Goal: Task Accomplishment & Management: Use online tool/utility

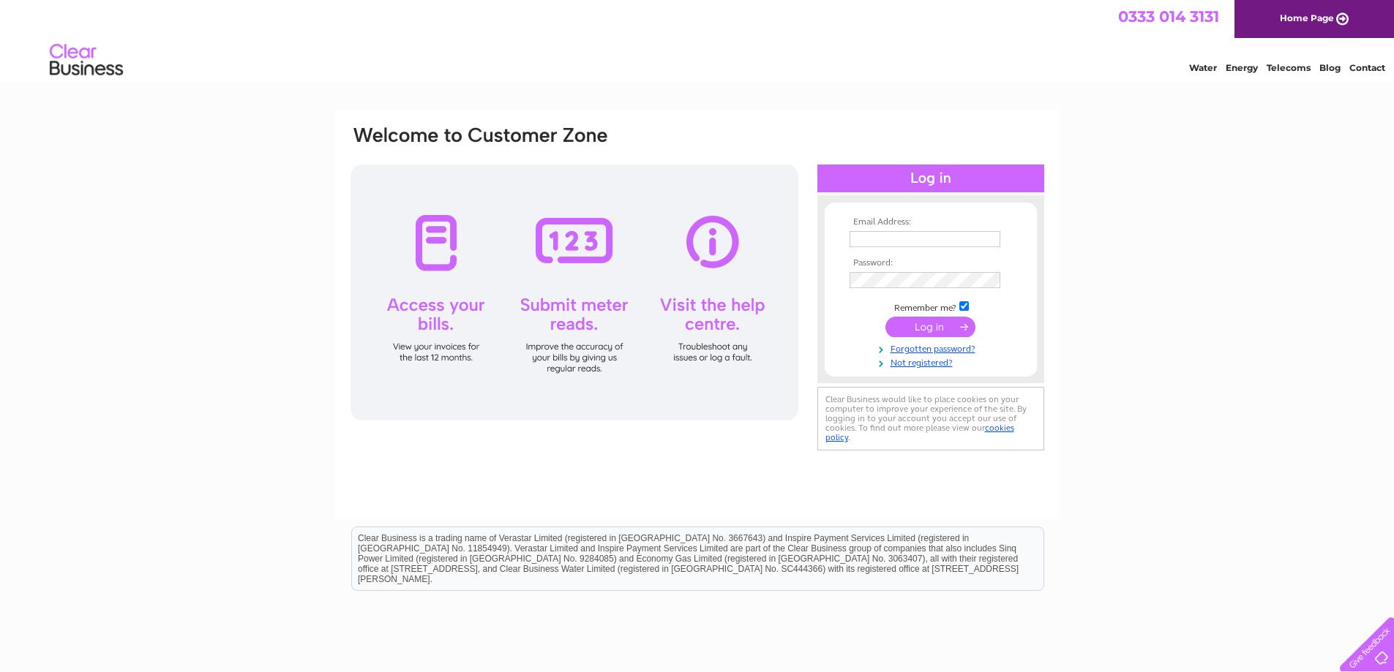
type input "info@gblbuilders.co.uk"
click at [918, 330] on input "submit" at bounding box center [930, 327] width 90 height 20
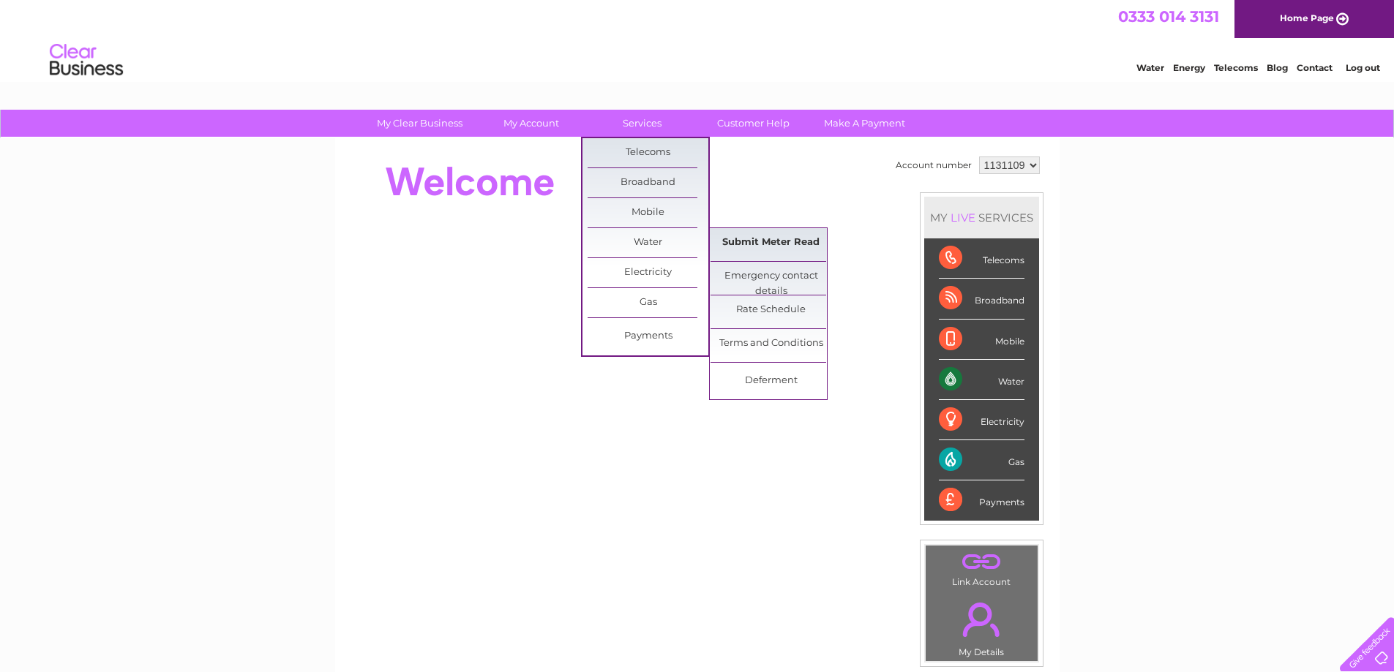
click at [747, 241] on link "Submit Meter Read" at bounding box center [771, 242] width 121 height 29
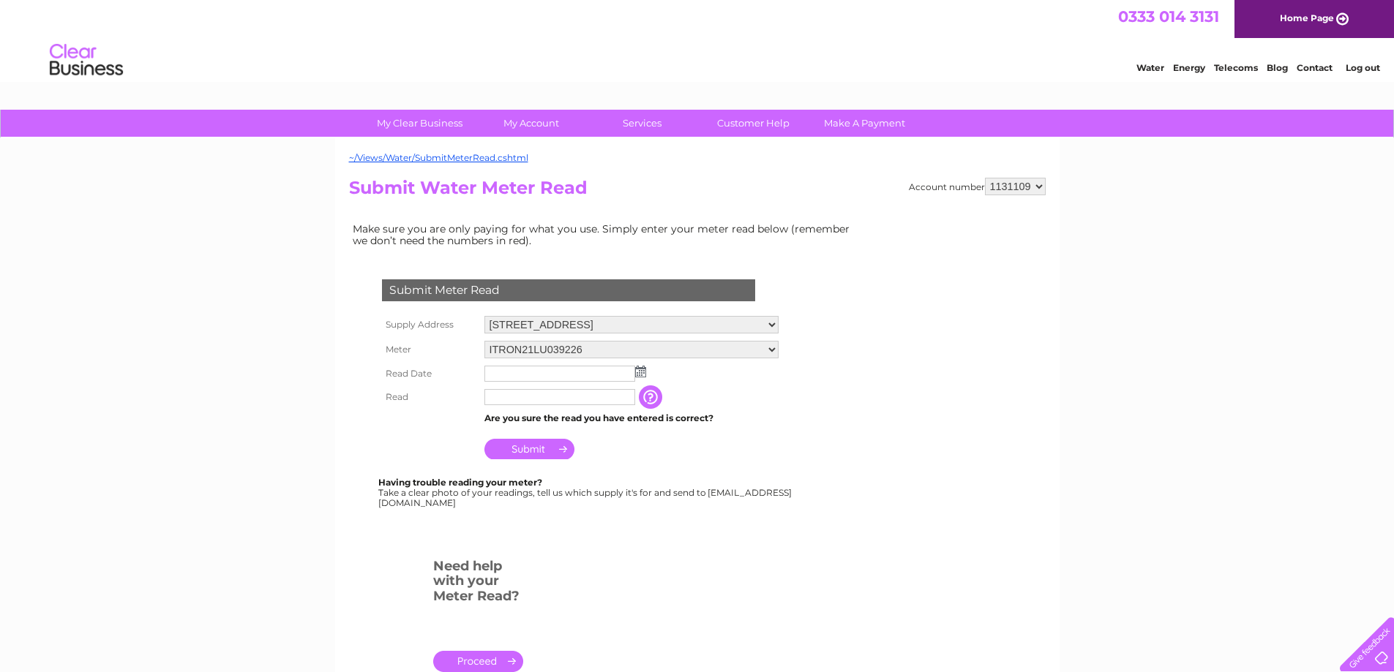
click at [641, 370] on img at bounding box center [640, 372] width 11 height 12
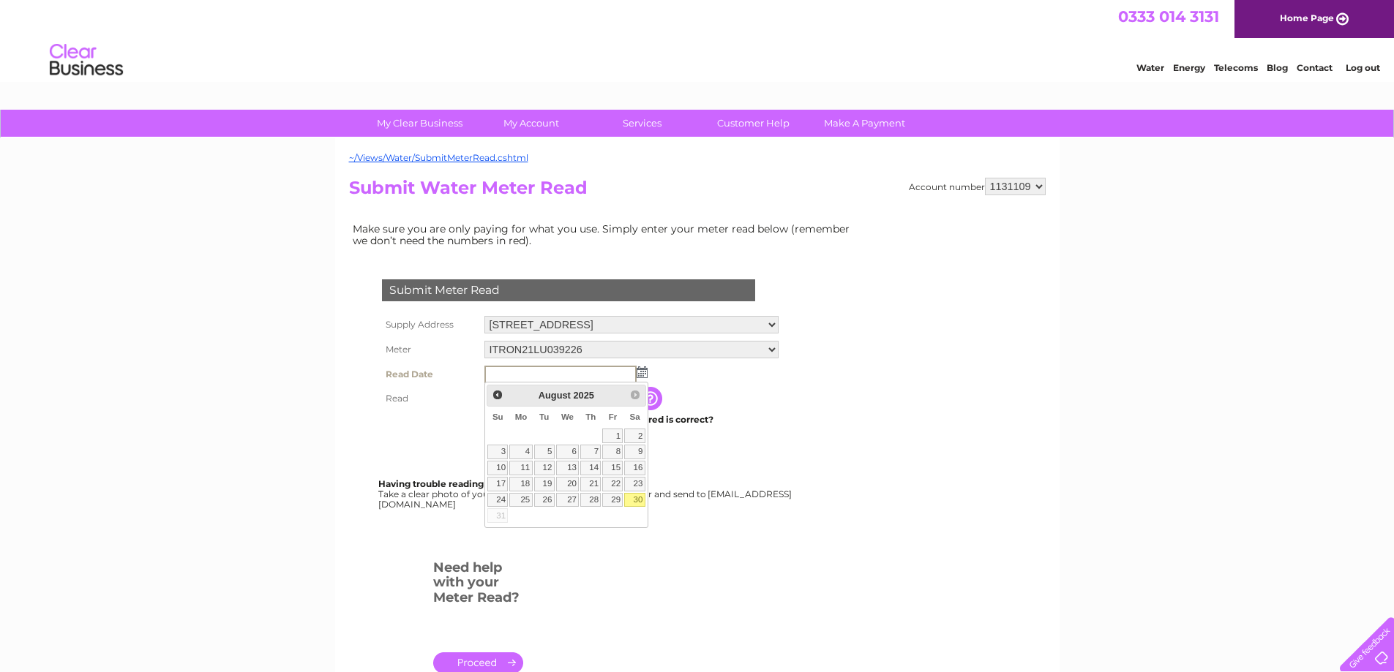
click at [635, 498] on link "30" at bounding box center [634, 500] width 20 height 15
type input "[DATE]"
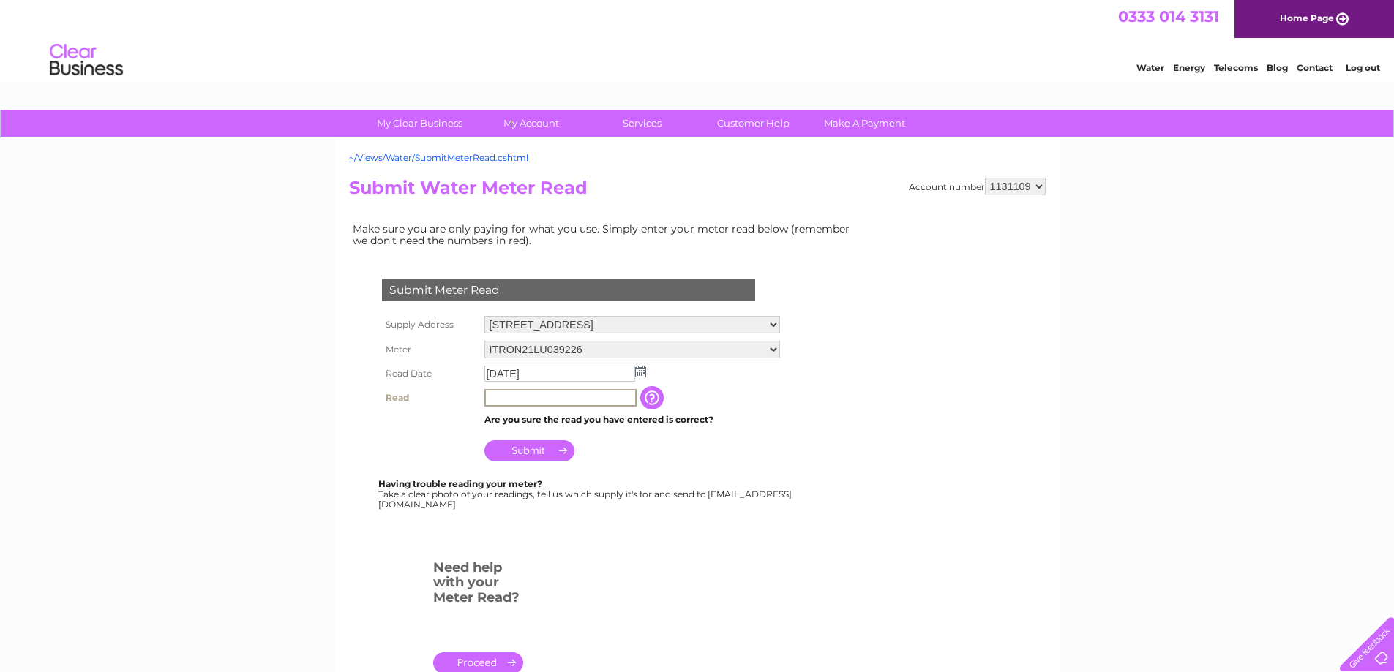
click at [512, 393] on input "text" at bounding box center [560, 398] width 152 height 18
type input "00085"
click at [288, 462] on div "My Clear Business Login Details My Details My Preferences Link Account My Accou…" at bounding box center [697, 545] width 1394 height 871
click at [518, 448] on input "Submit" at bounding box center [529, 449] width 90 height 20
